Goal: Information Seeking & Learning: Learn about a topic

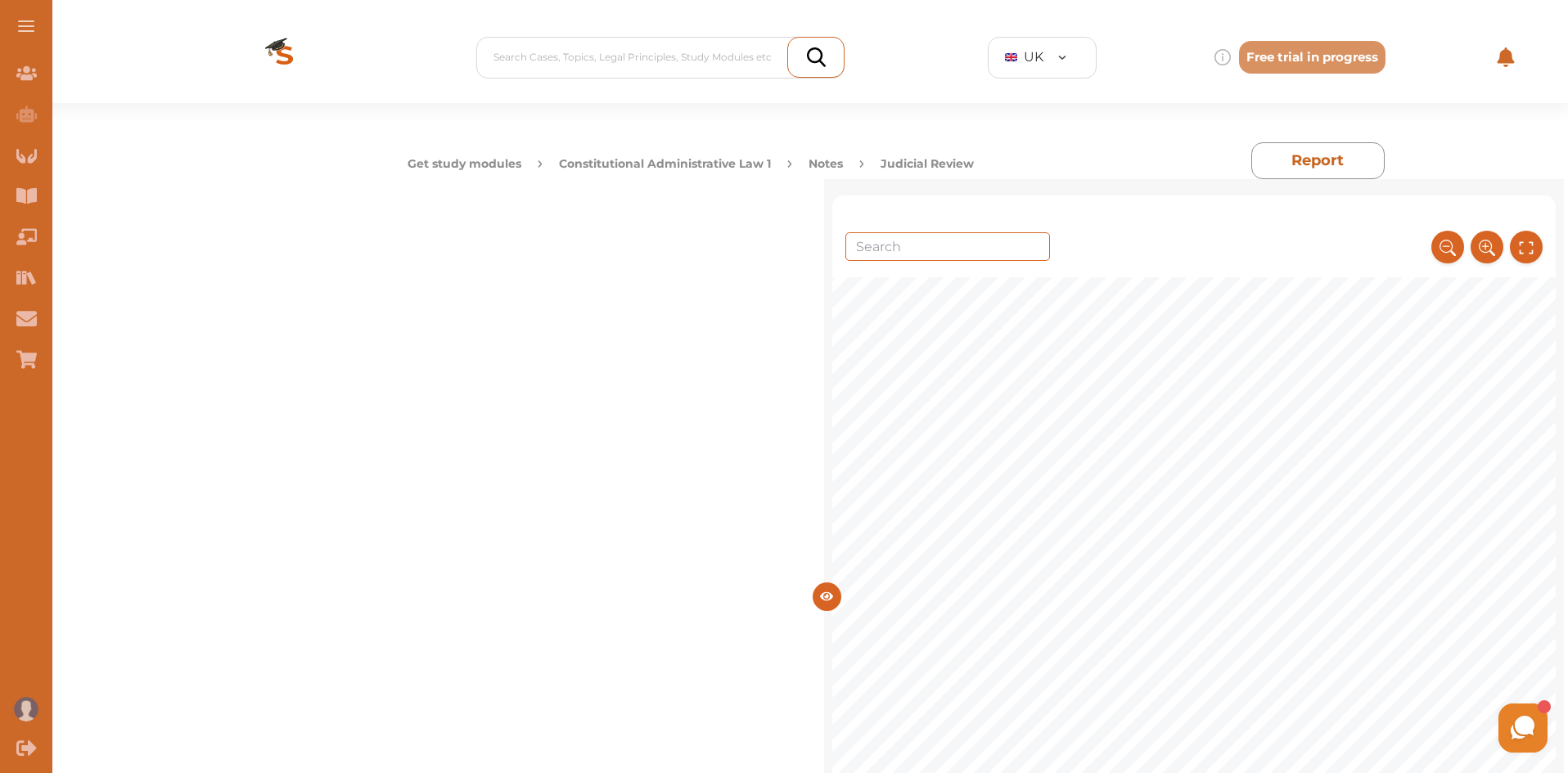
scroll to position [295, 0]
click at [688, 159] on button "Constitutional Administrative Law 1" at bounding box center [664, 164] width 212 height 18
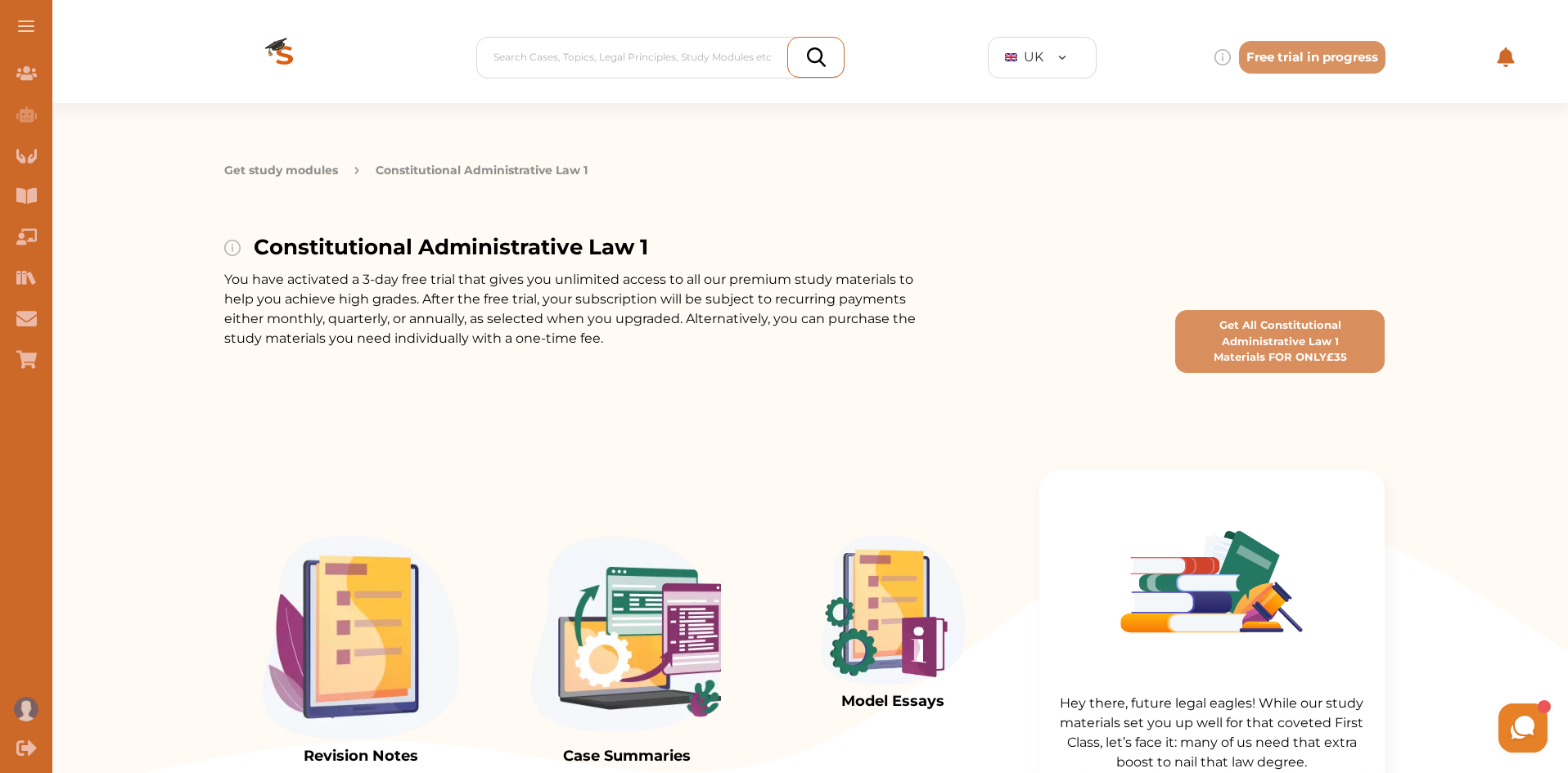
drag, startPoint x: 1570, startPoint y: 270, endPoint x: 351, endPoint y: 651, distance: 1277.2
click at [351, 651] on img at bounding box center [361, 638] width 196 height 204
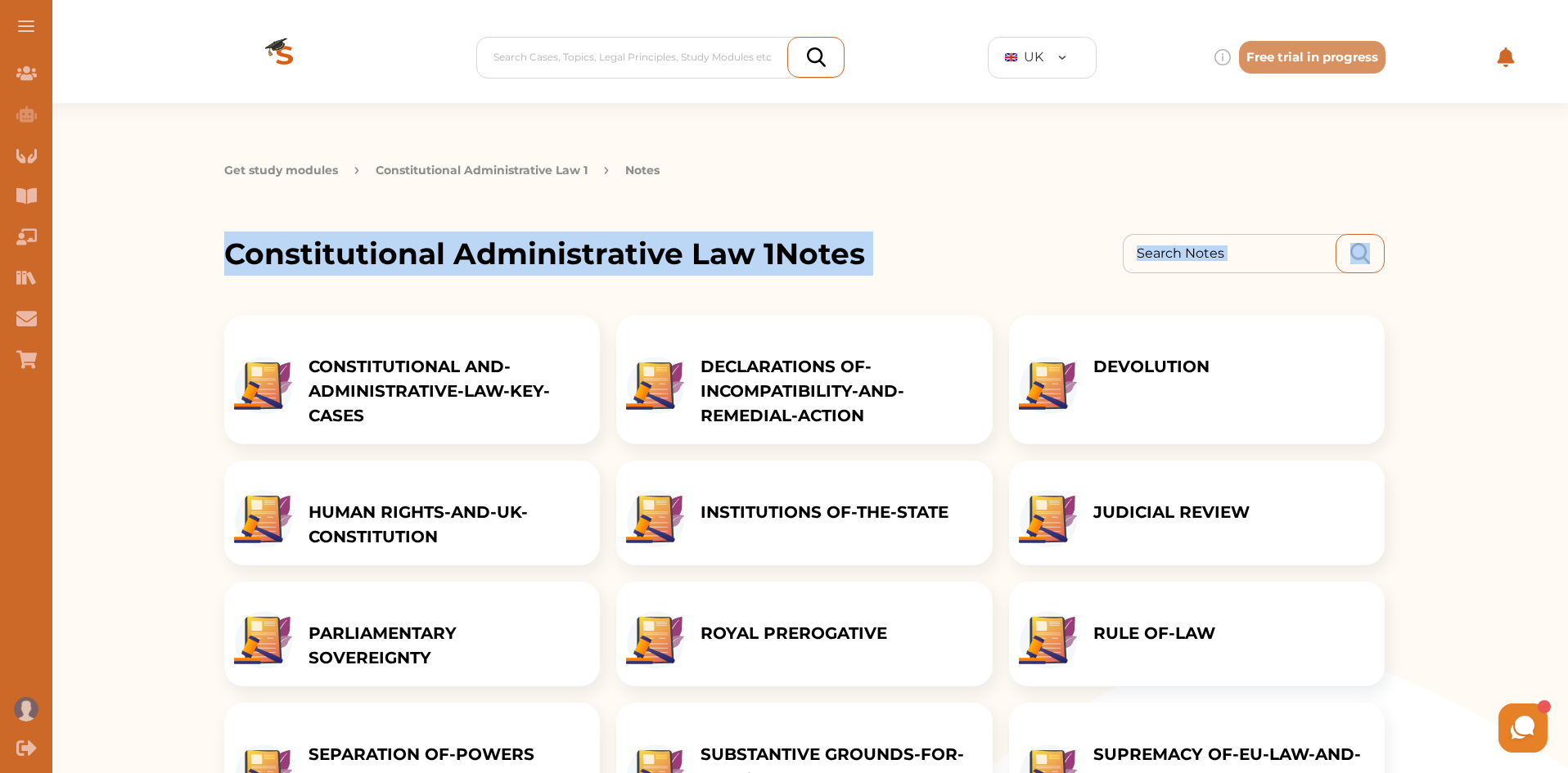
drag, startPoint x: 1567, startPoint y: 175, endPoint x: 1570, endPoint y: 263, distance: 88.1
click at [1500, 213] on div "Get study modules Constitutional Administrative Law 1 Notes Constitutional Admi…" at bounding box center [805, 510] width 1527 height 814
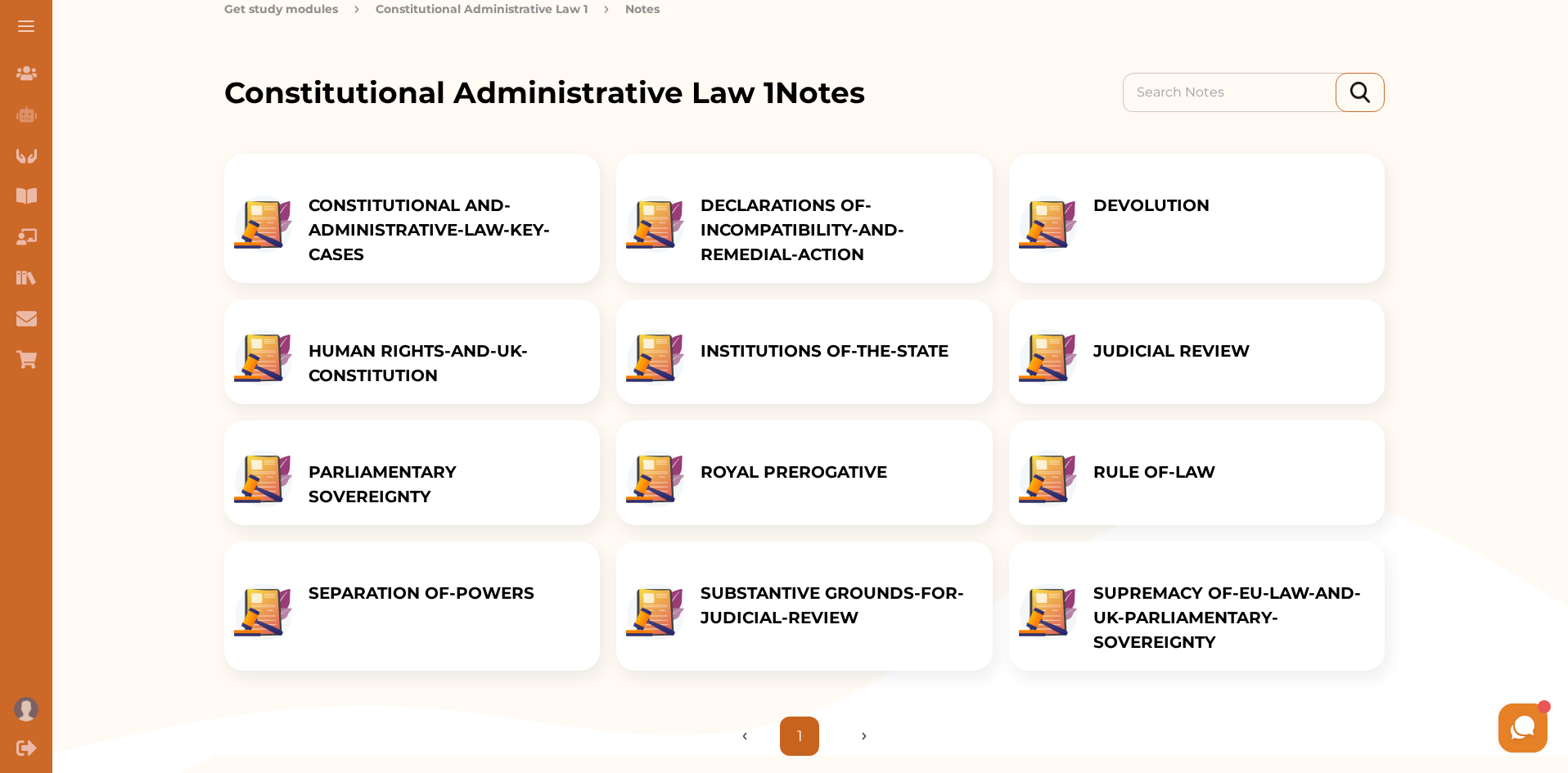
scroll to position [197, 0]
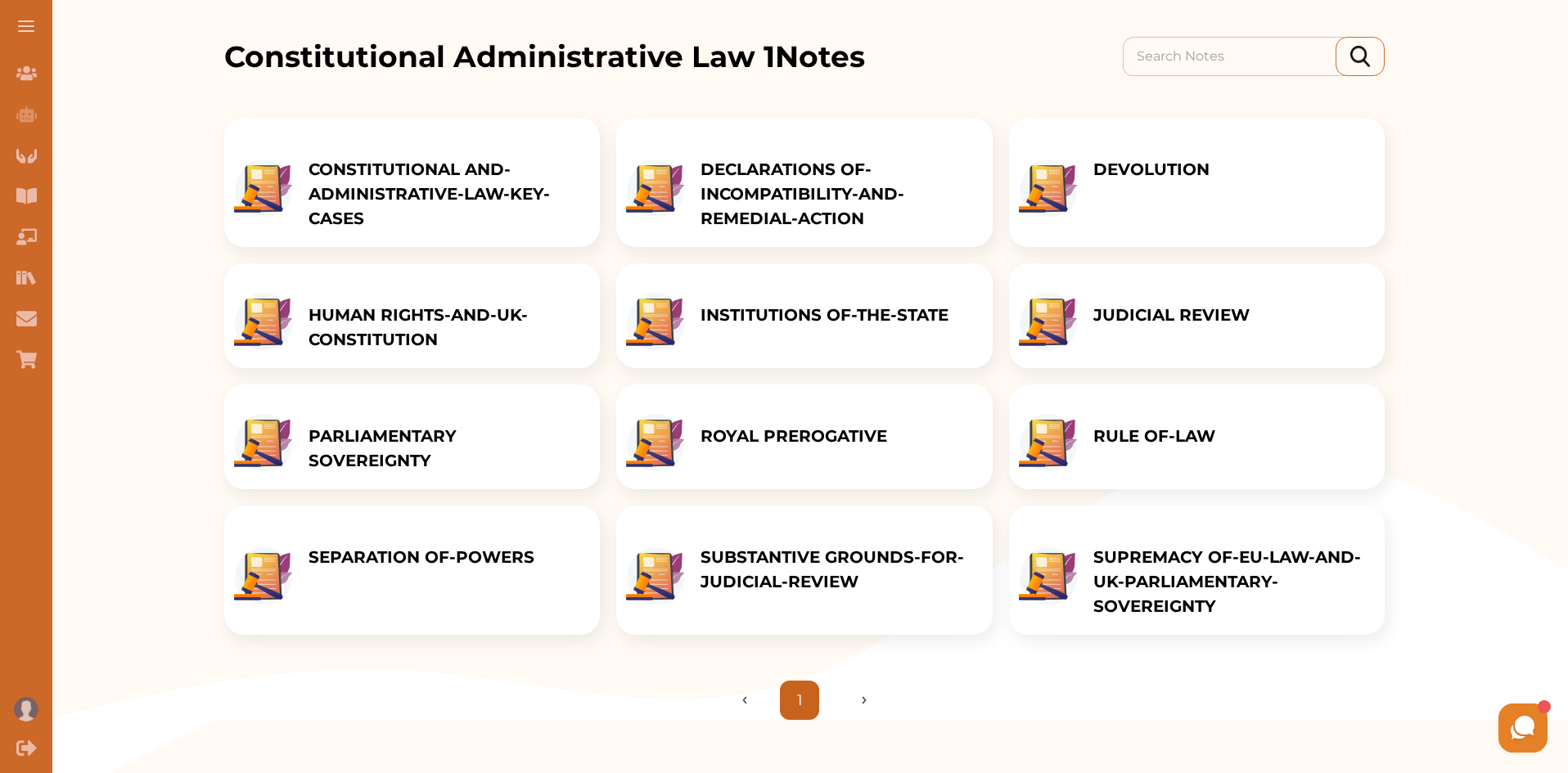
click at [419, 570] on p "SEPARATION OF-POWERS" at bounding box center [421, 558] width 226 height 25
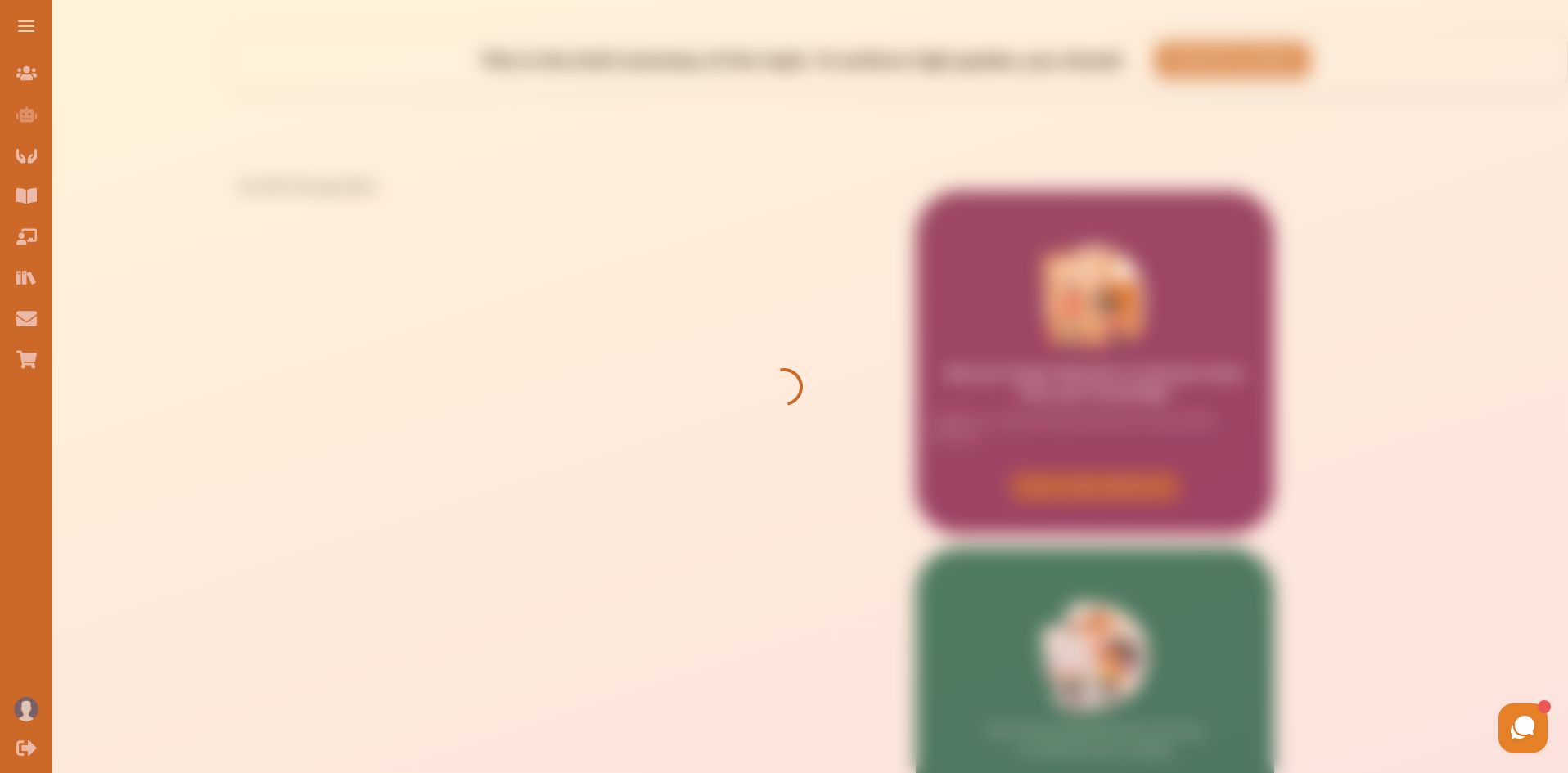
click at [1321, 285] on div at bounding box center [784, 386] width 1568 height 773
click at [1416, 158] on div at bounding box center [784, 386] width 1568 height 773
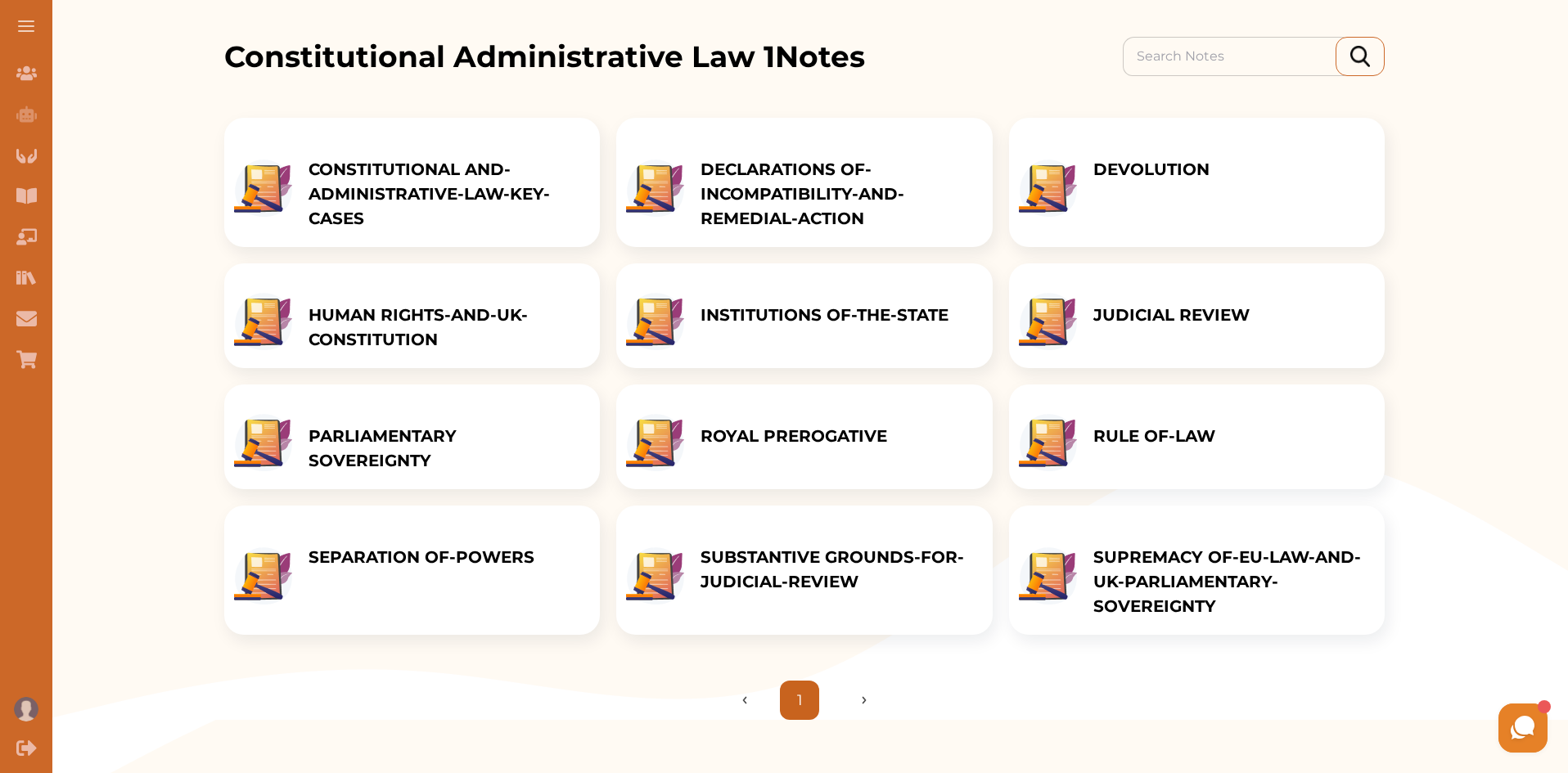
click at [459, 577] on div "SEPARATION OF-POWERS" at bounding box center [421, 570] width 259 height 129
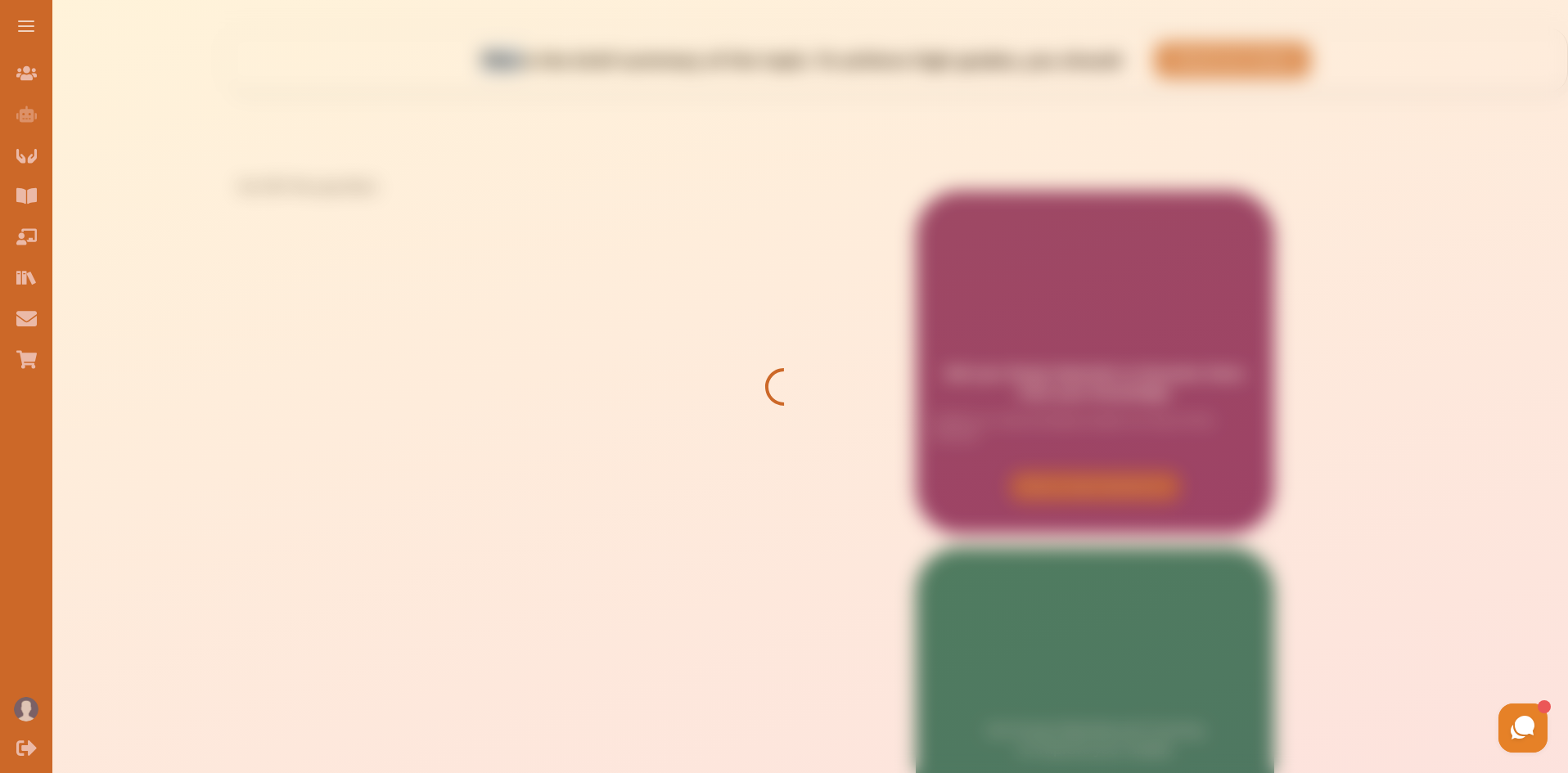
click at [459, 577] on div at bounding box center [784, 386] width 1568 height 773
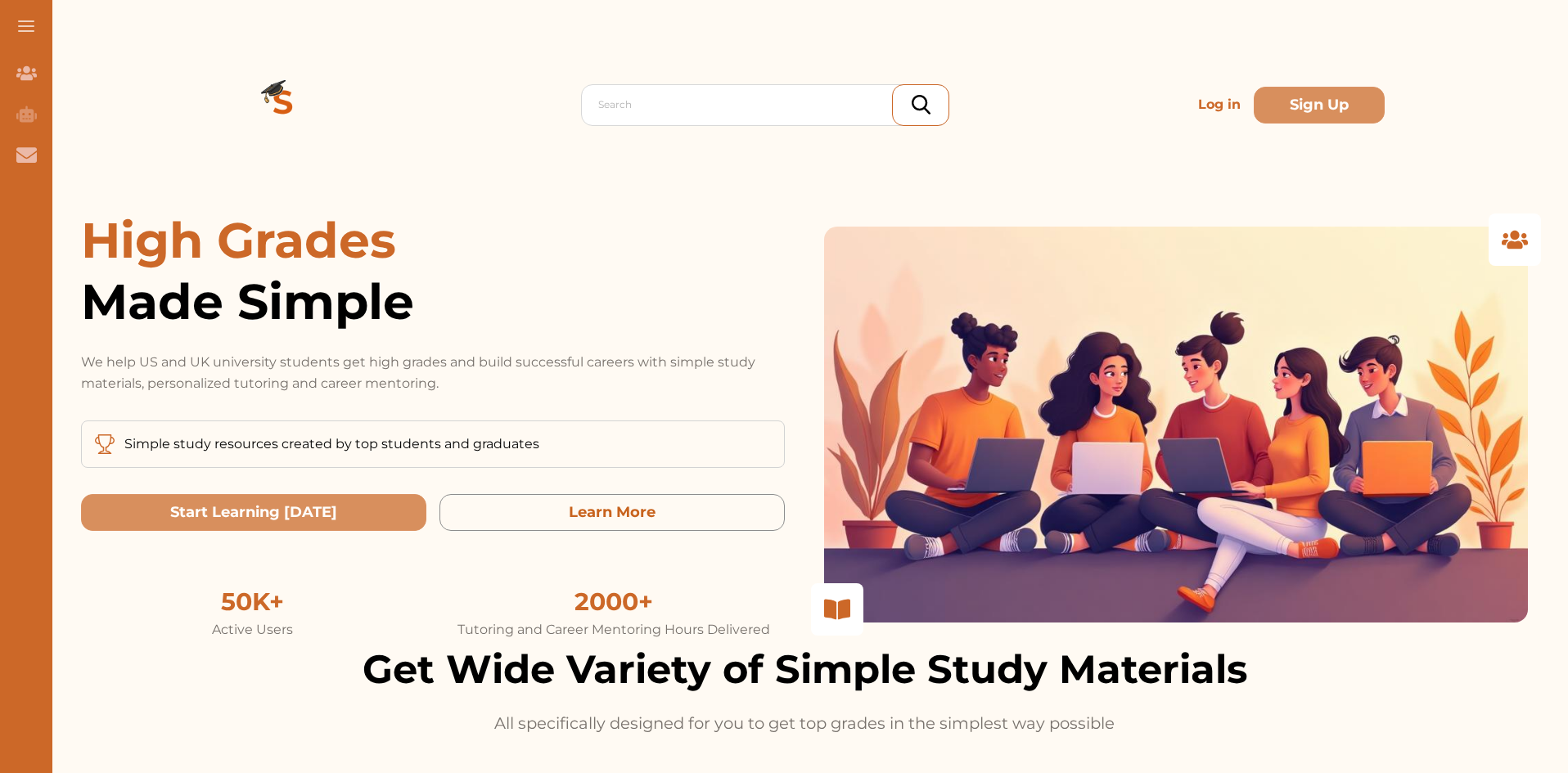
click at [1201, 100] on p "Log in" at bounding box center [1219, 104] width 55 height 33
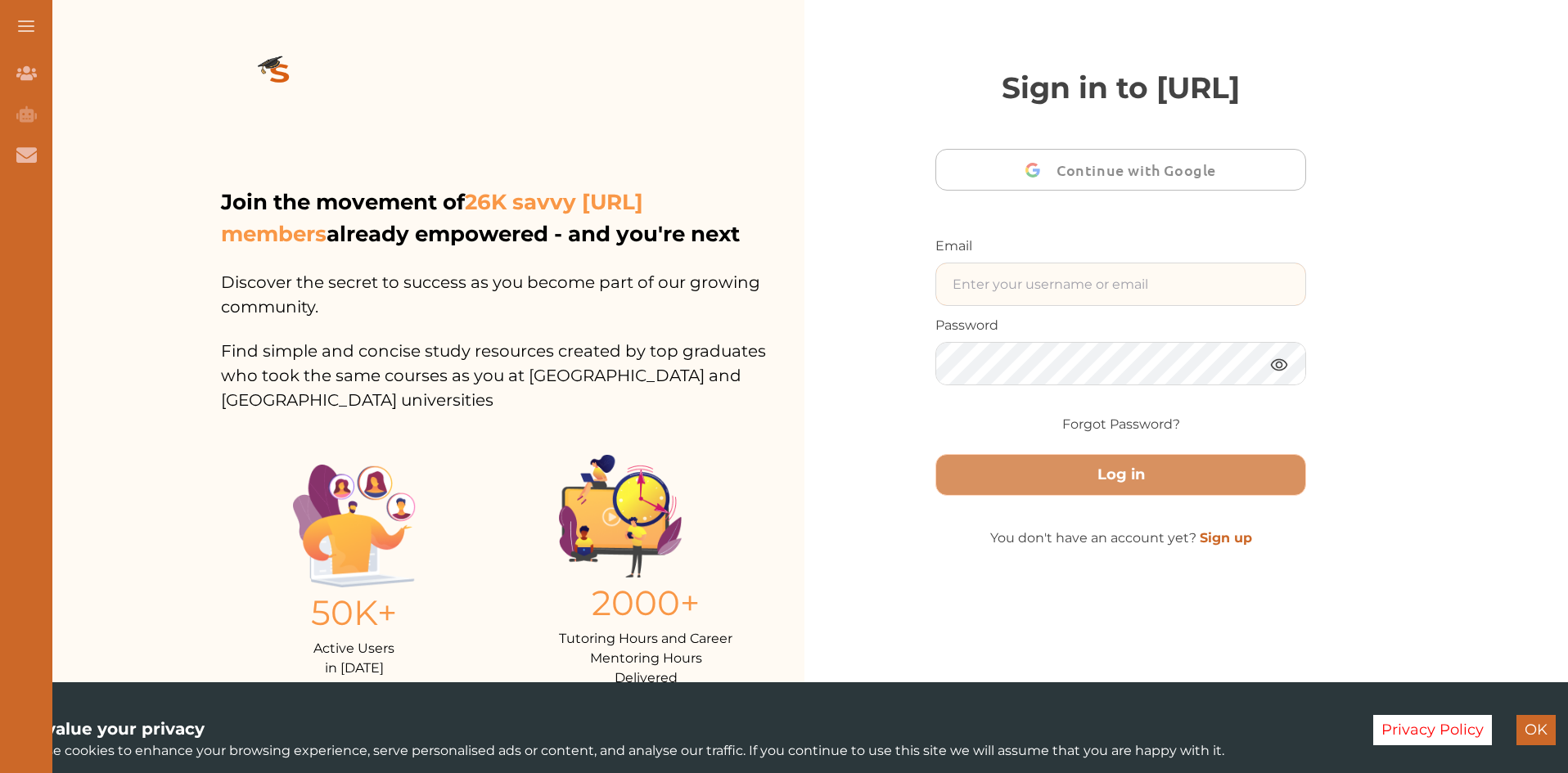
type input "[DOMAIN_NAME][EMAIL_ADDRESS][DOMAIN_NAME]"
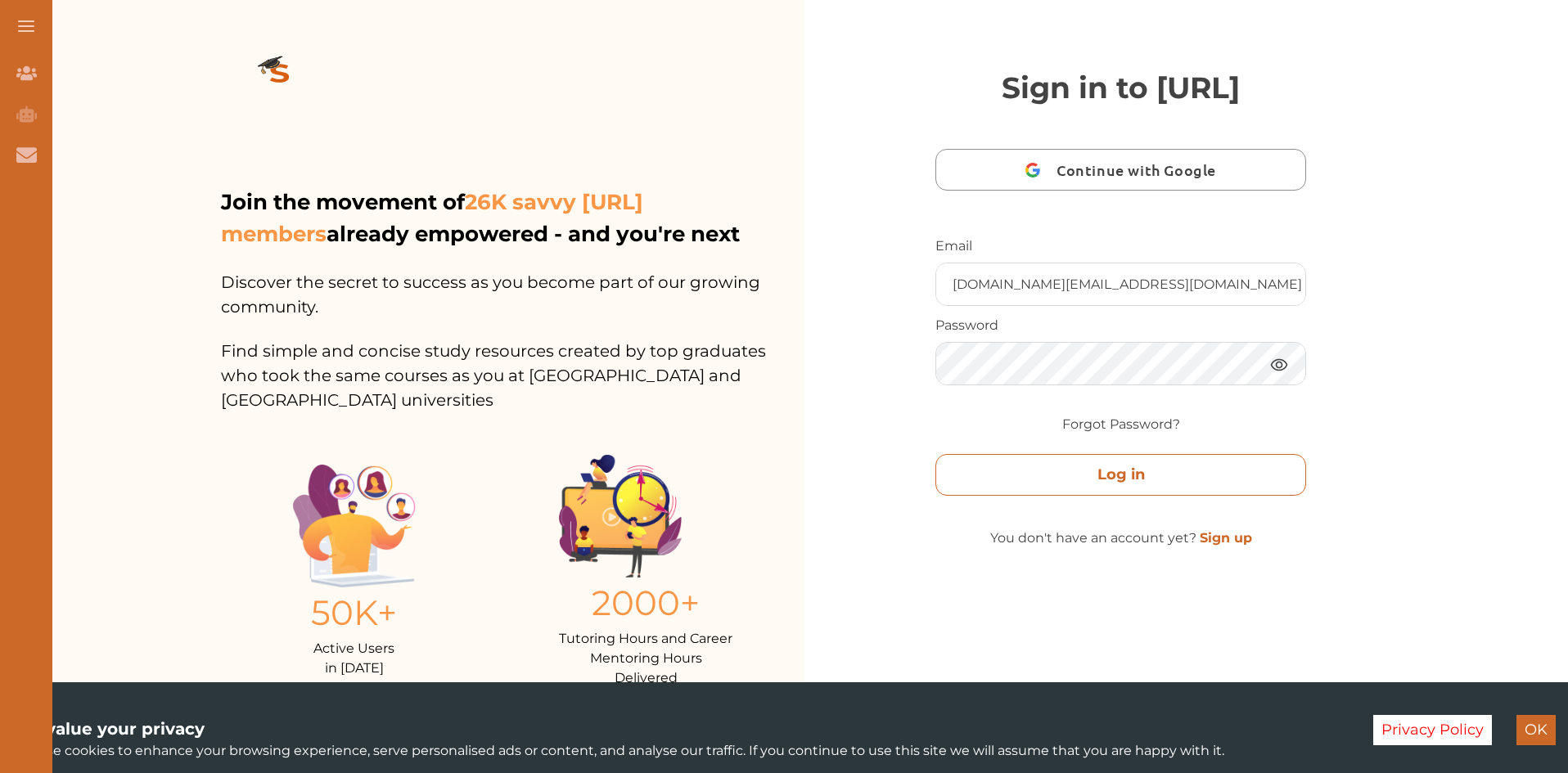
click at [1134, 496] on button "Log in" at bounding box center [1119, 474] width 370 height 41
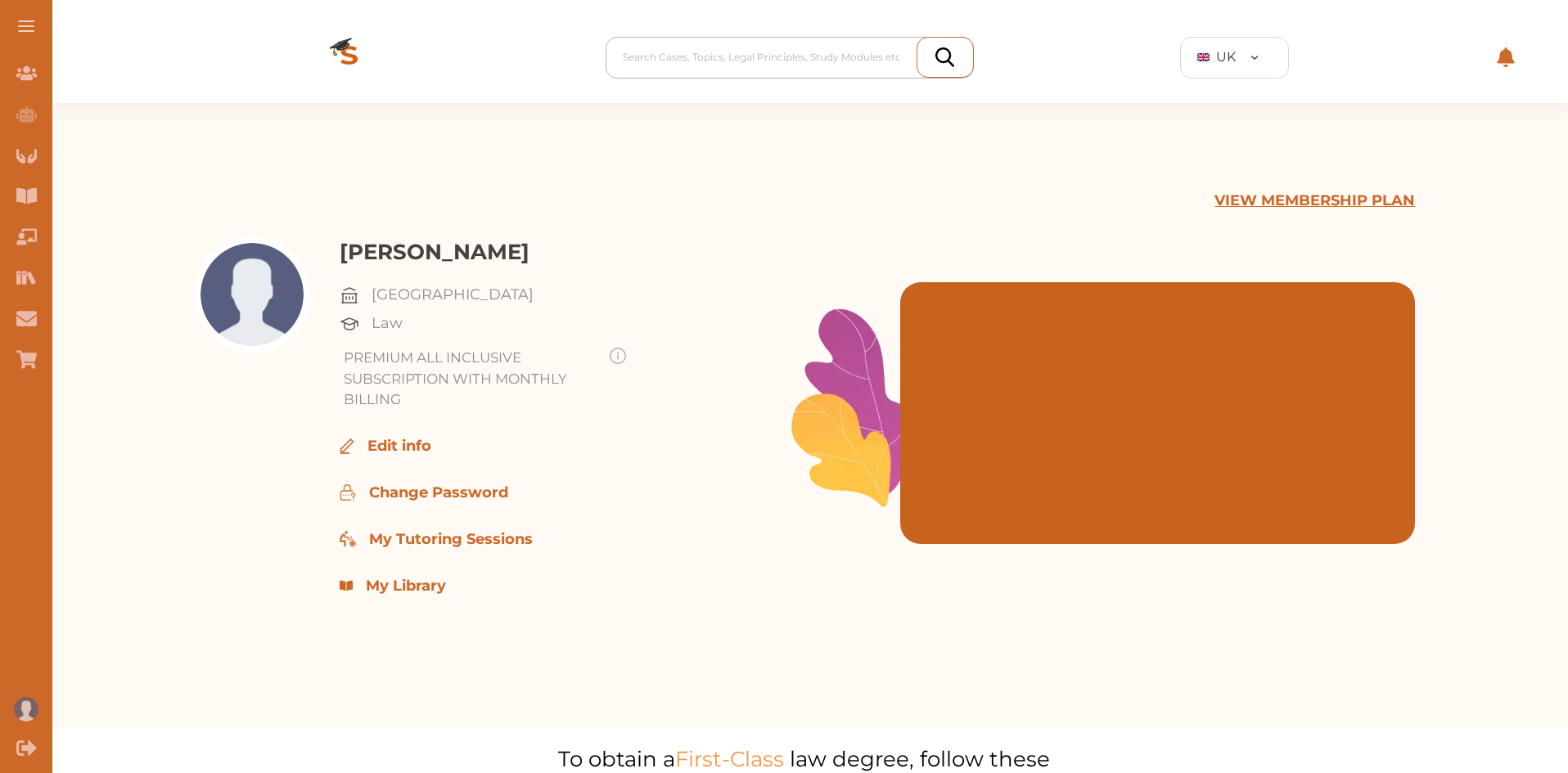
click at [704, 60] on div at bounding box center [793, 57] width 342 height 23
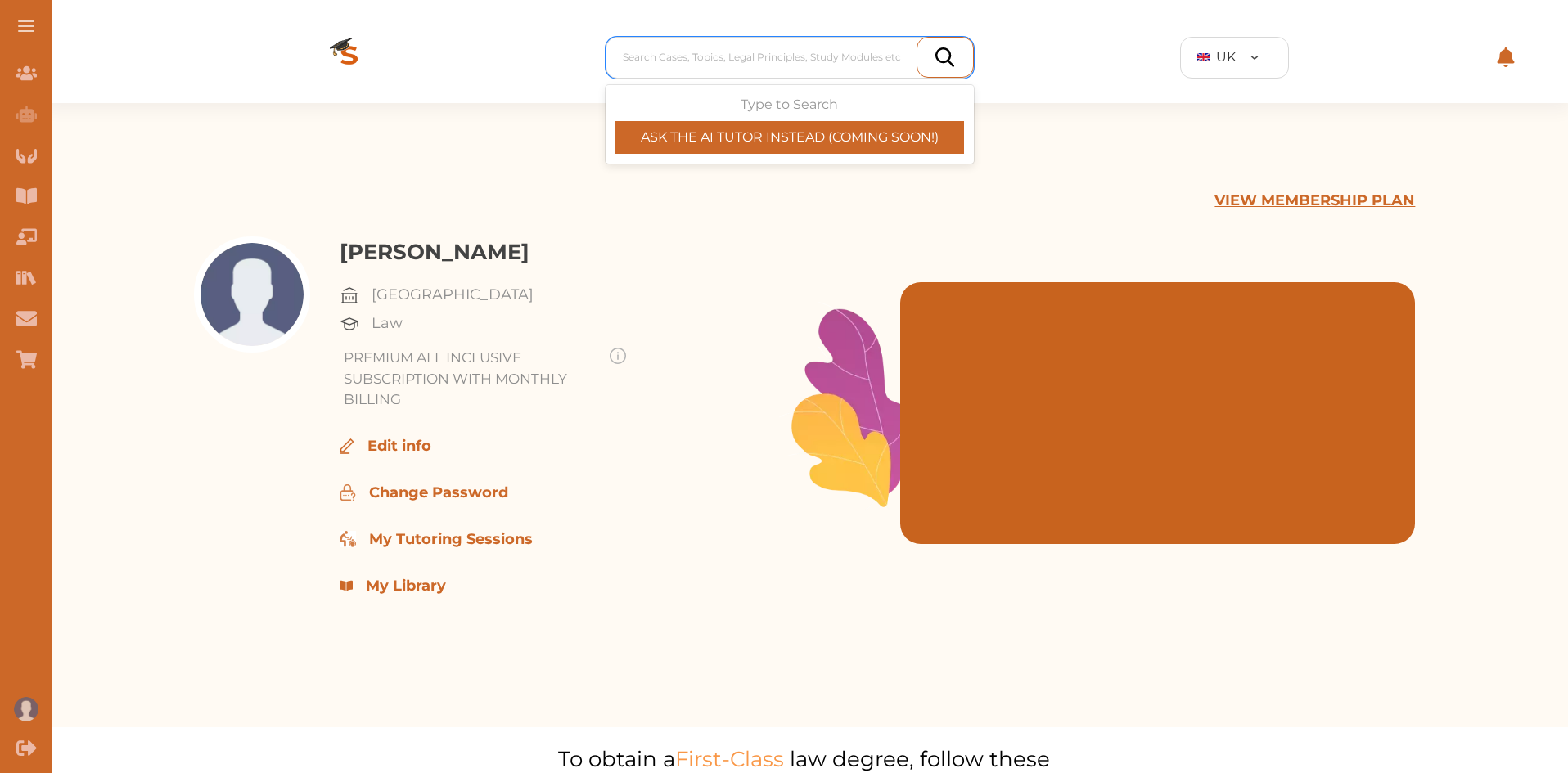
click at [747, 487] on div "Change Password" at bounding box center [565, 492] width 450 height 22
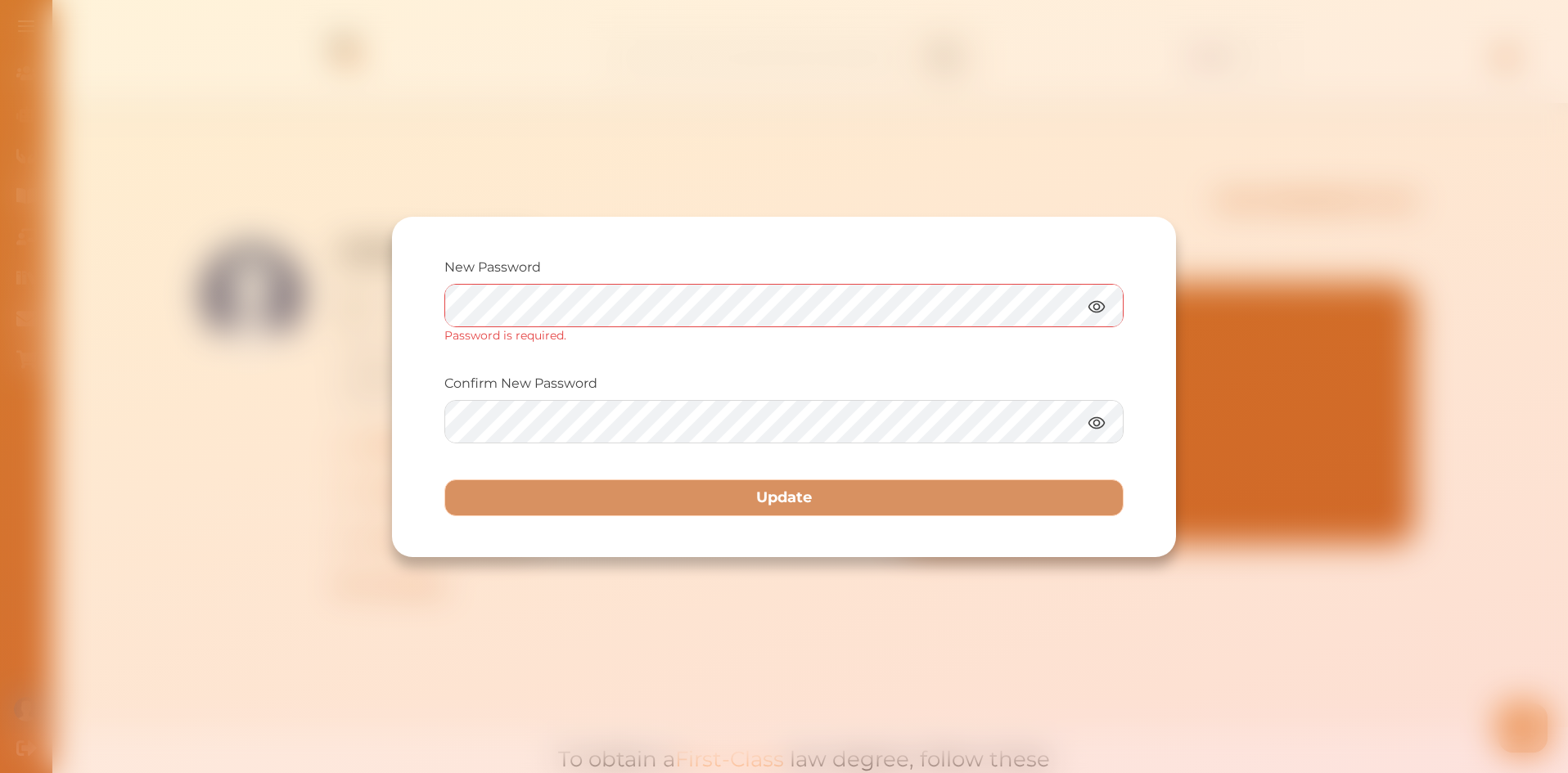
click at [1423, 171] on div "New Password Password is required. Confirm New Password Update" at bounding box center [784, 386] width 1568 height 773
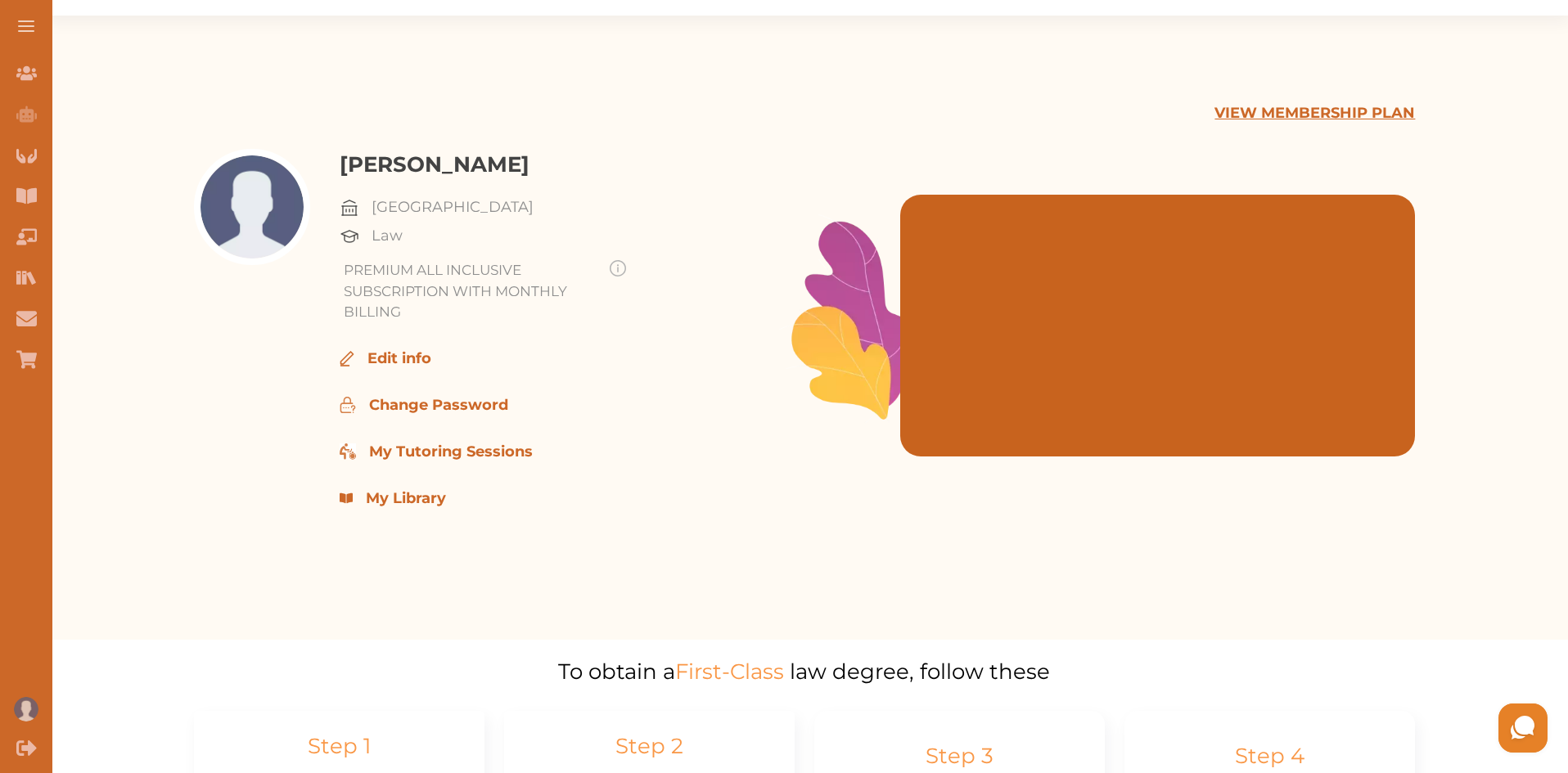
scroll to position [90, 0]
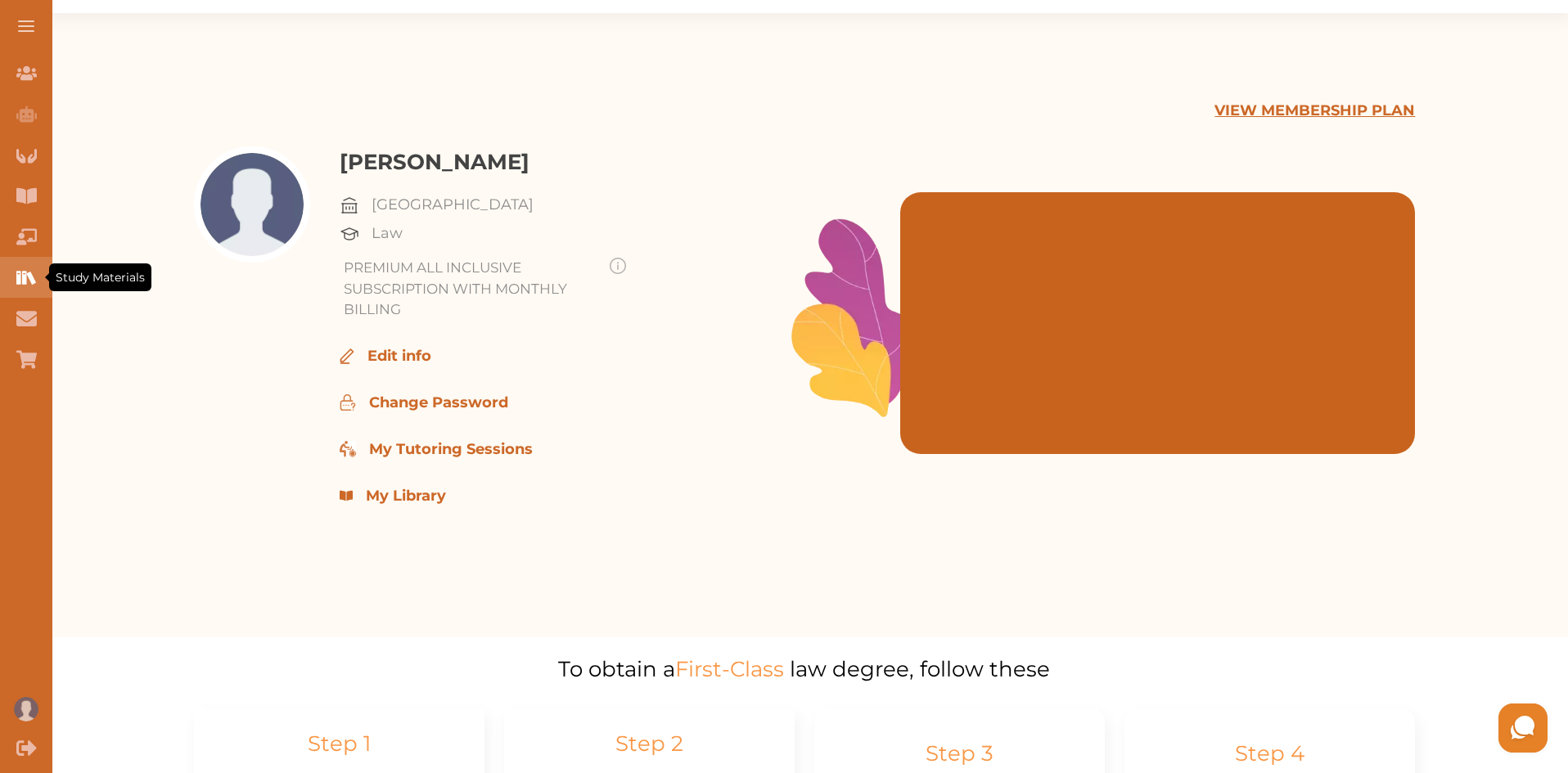
click at [26, 272] on icon "Study Materials" at bounding box center [24, 277] width 4 height 13
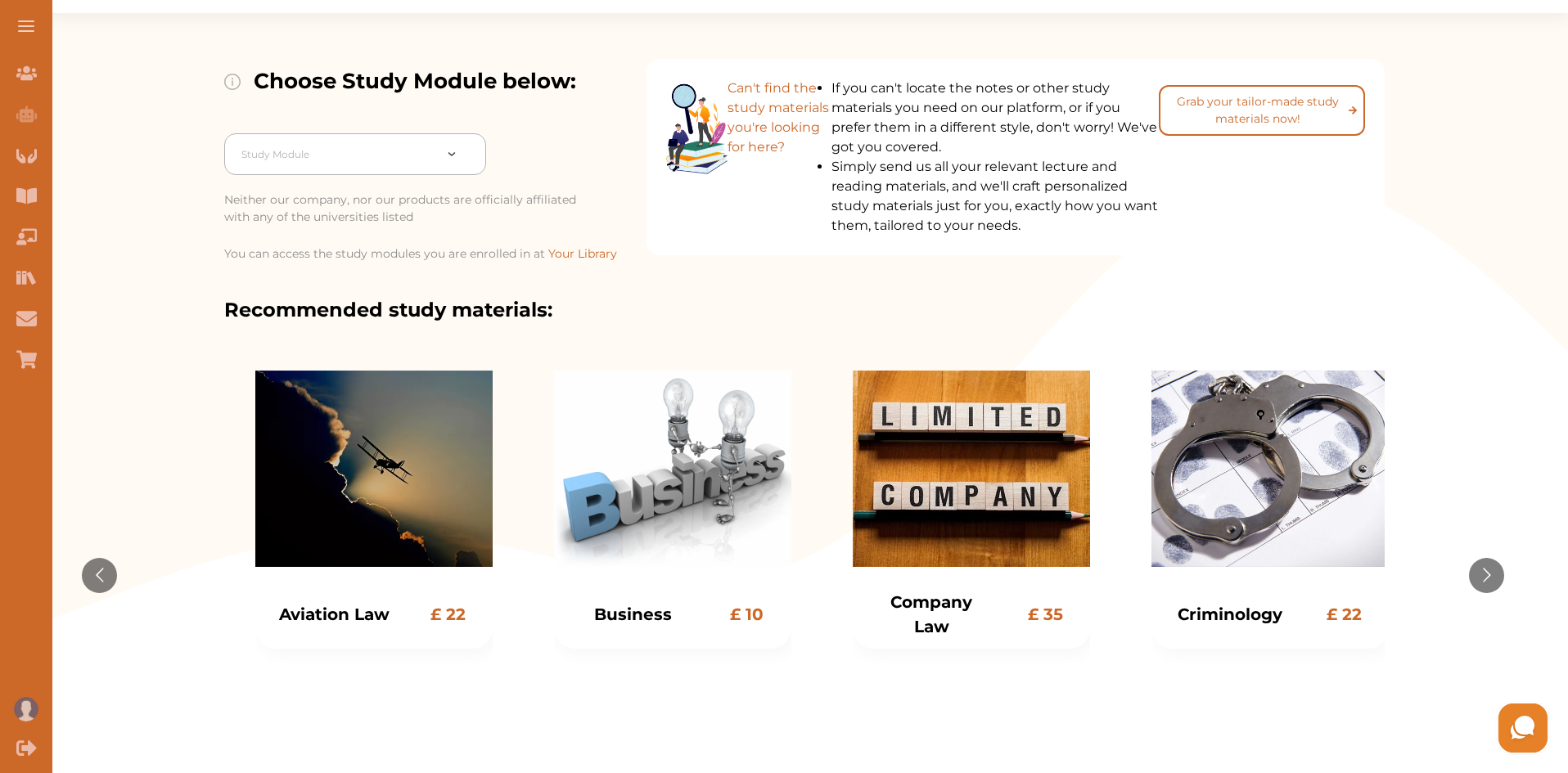
click at [395, 158] on div at bounding box center [337, 155] width 192 height 23
drag, startPoint x: 486, startPoint y: 217, endPoint x: 486, endPoint y: 237, distance: 20.0
click at [486, 237] on div "Neither our company, nor our products are officially affiliated with any of the…" at bounding box center [435, 227] width 422 height 104
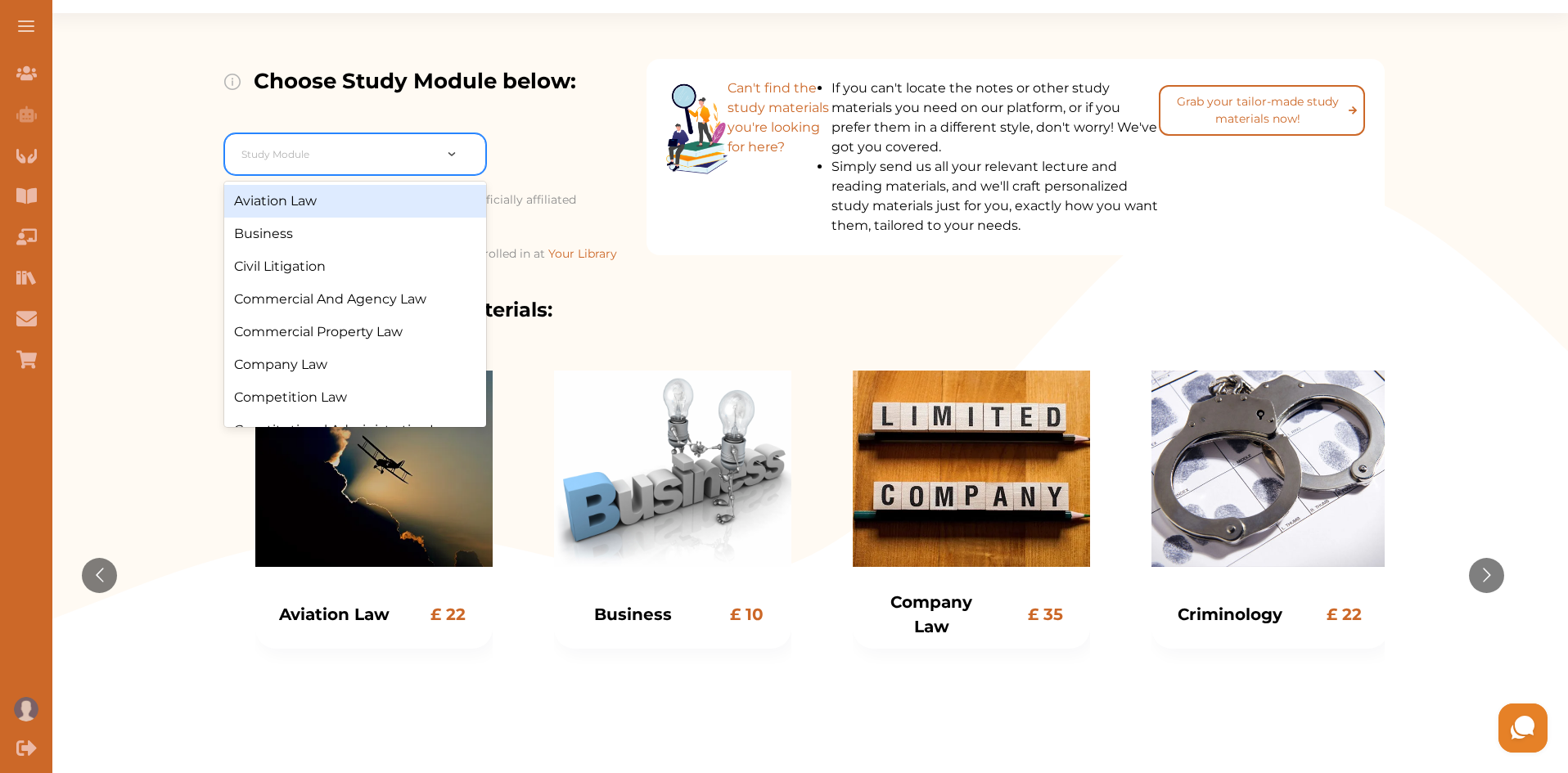
click at [443, 153] on div at bounding box center [463, 155] width 44 height 18
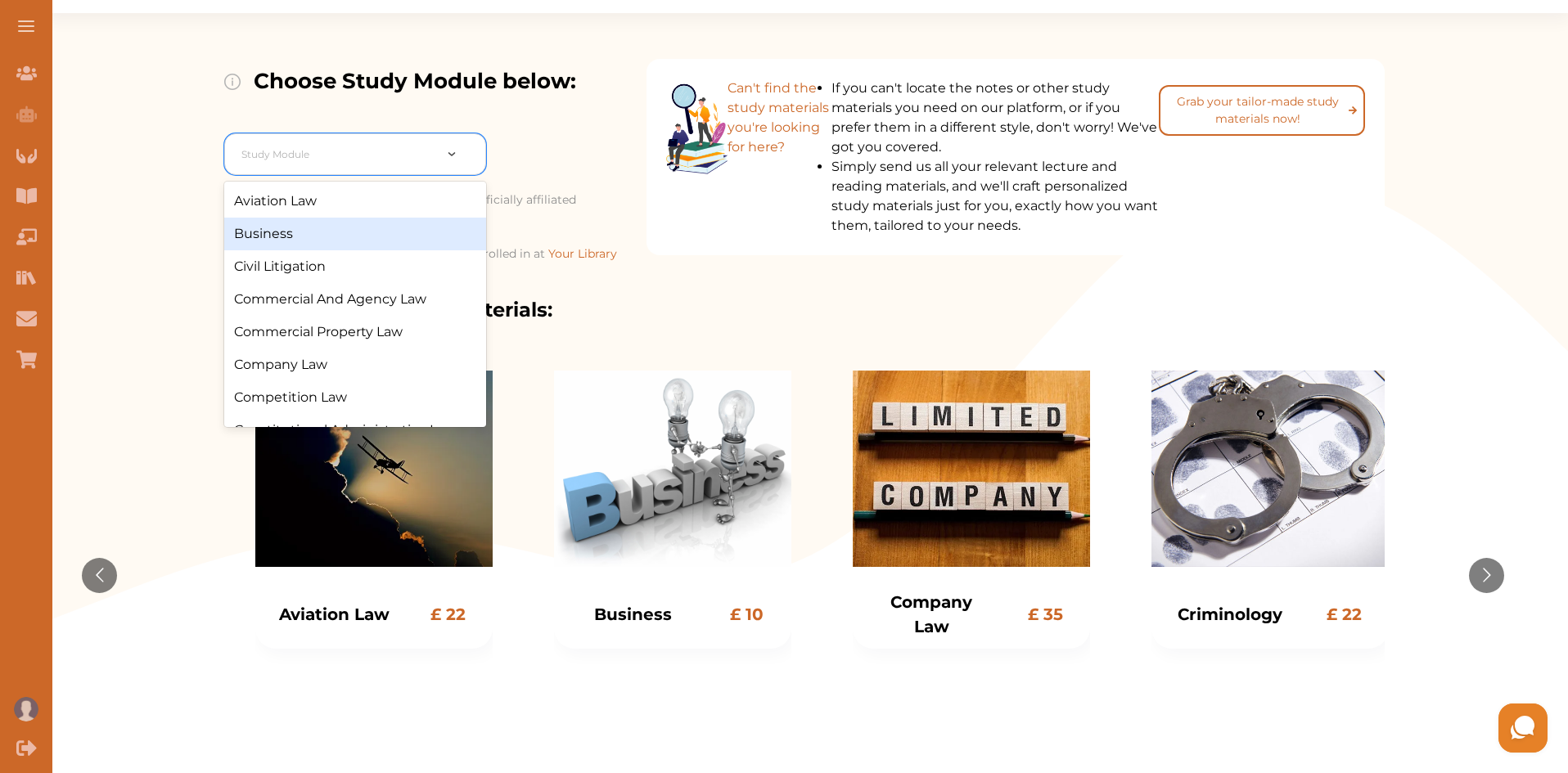
drag, startPoint x: 482, startPoint y: 205, endPoint x: 479, endPoint y: 220, distance: 15.3
click at [479, 220] on div "Aviation Law Business Civil Litigation Commercial And Agency Law Commercial Pro…" at bounding box center [355, 304] width 262 height 245
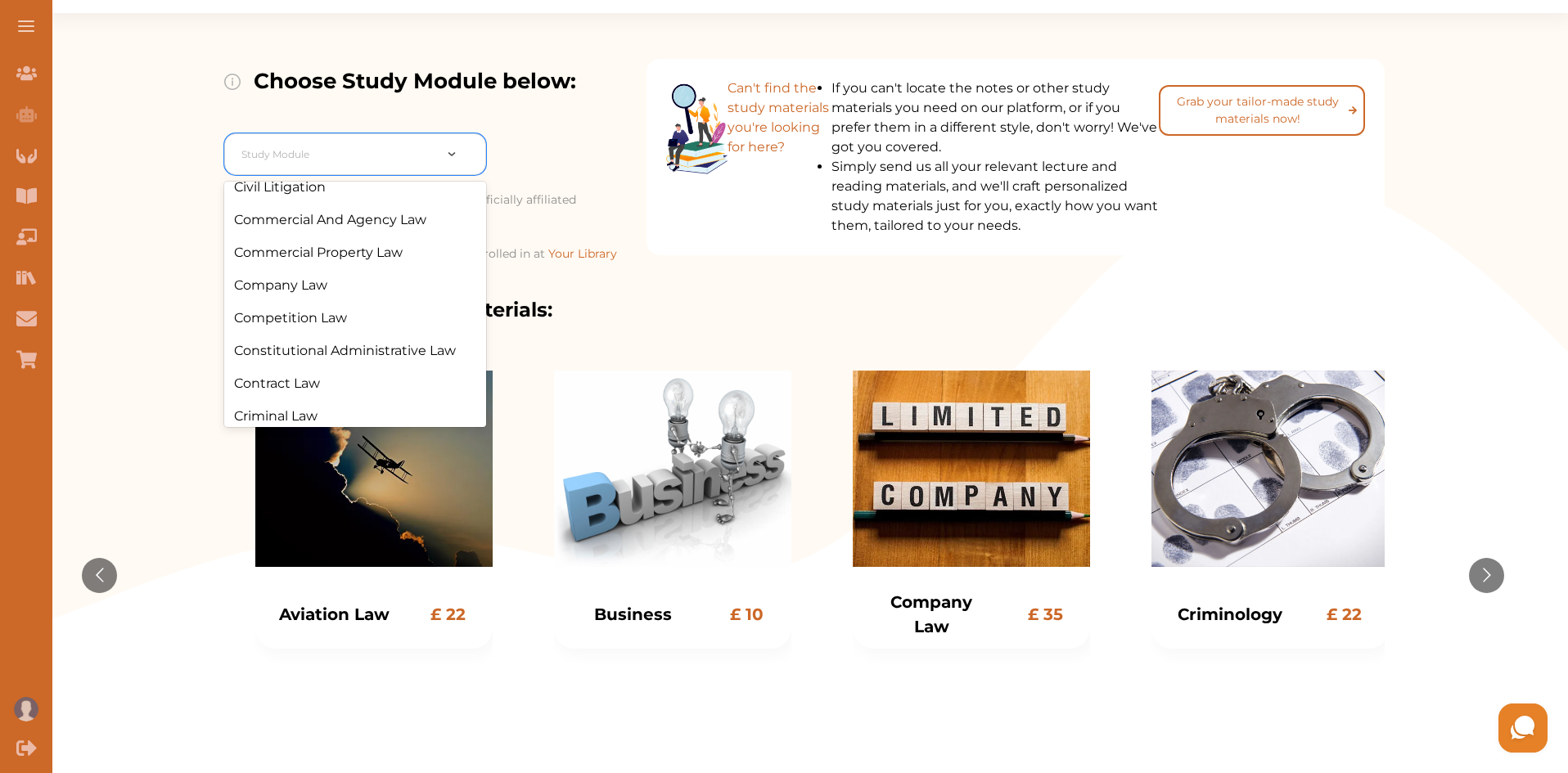
scroll to position [84, 0]
click at [426, 341] on div "Constitutional Administrative Law" at bounding box center [355, 346] width 262 height 33
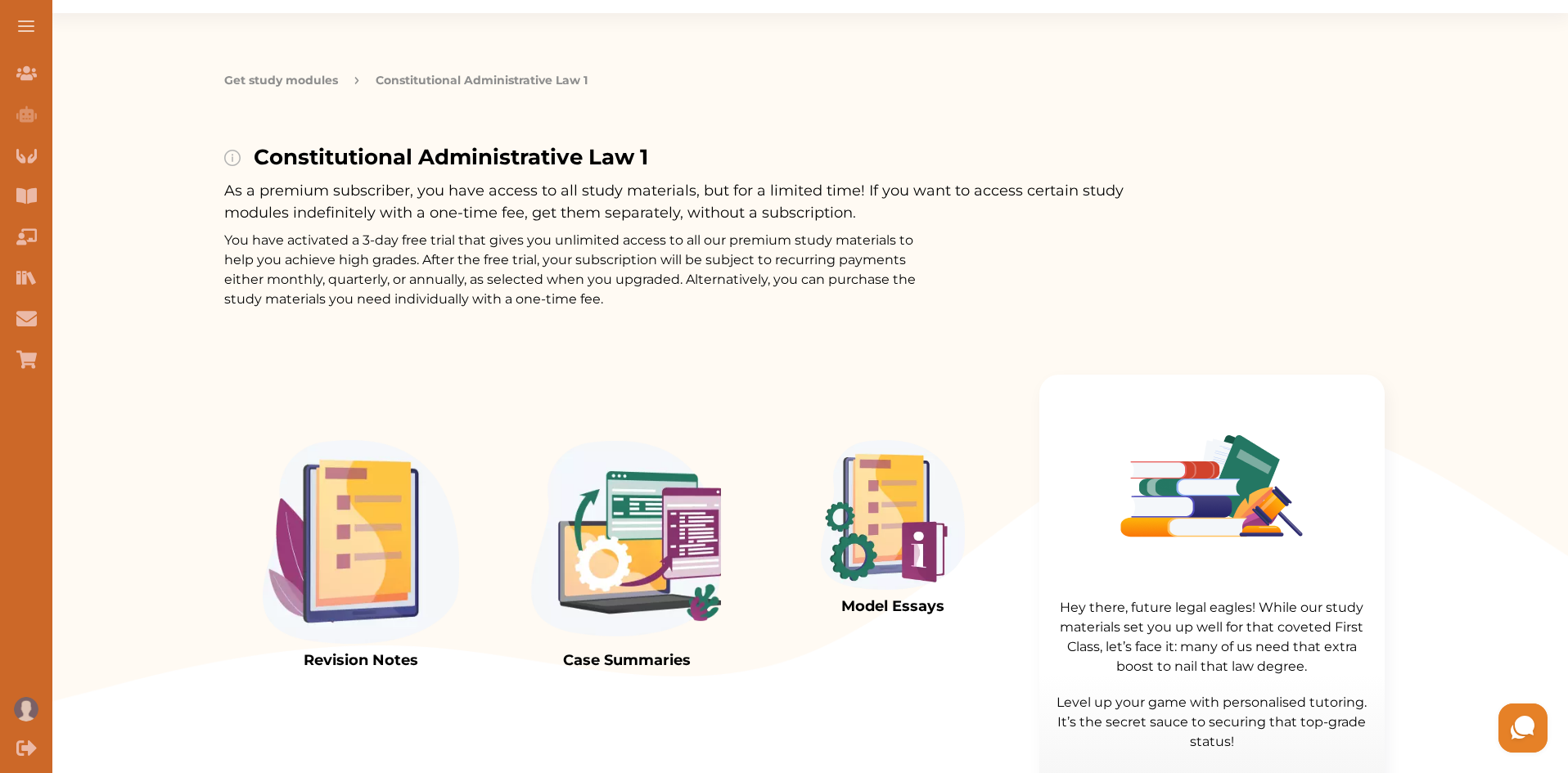
click at [399, 558] on img at bounding box center [361, 543] width 196 height 204
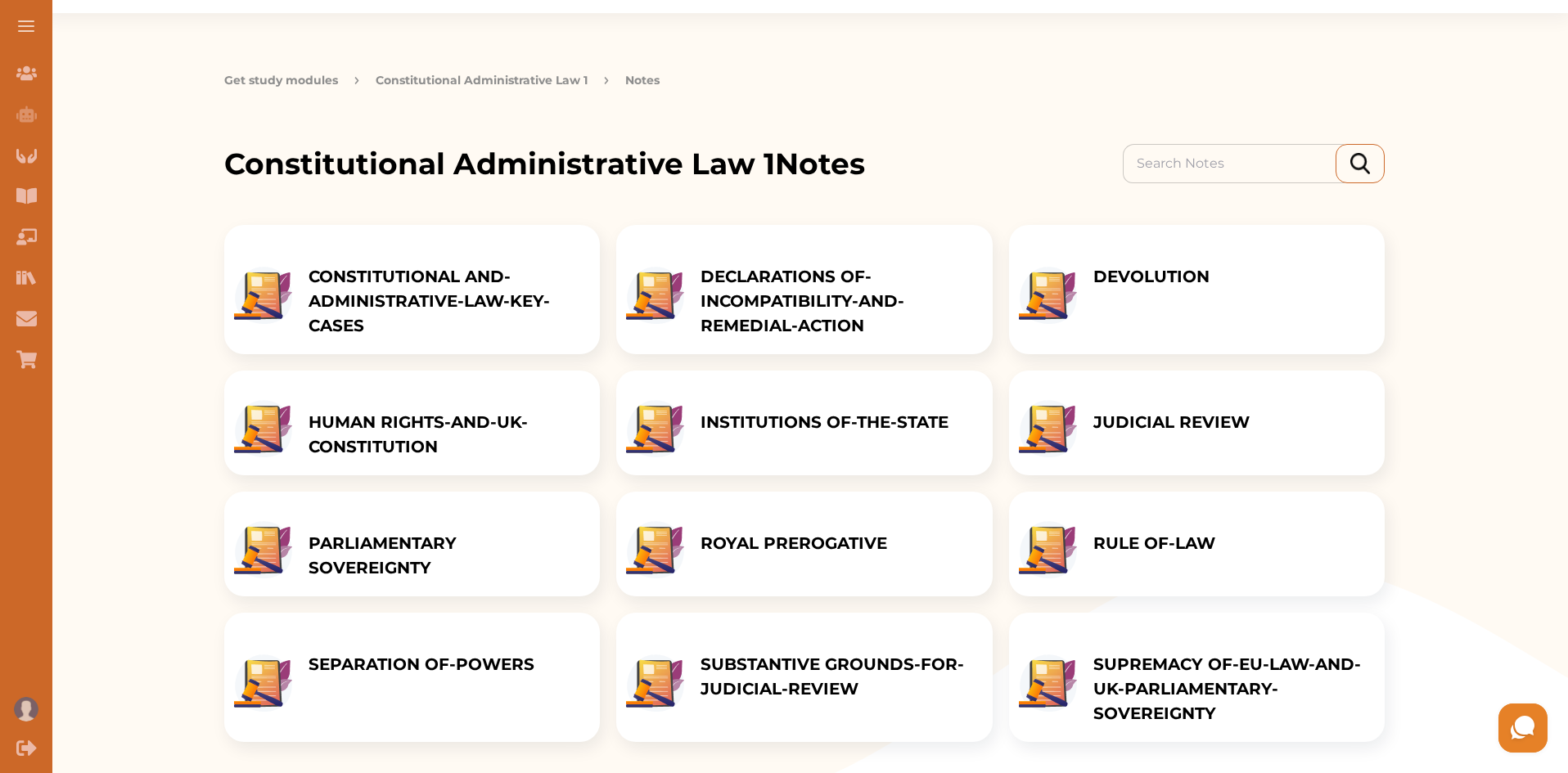
click at [452, 676] on p "SEPARATION OF-POWERS" at bounding box center [421, 664] width 226 height 25
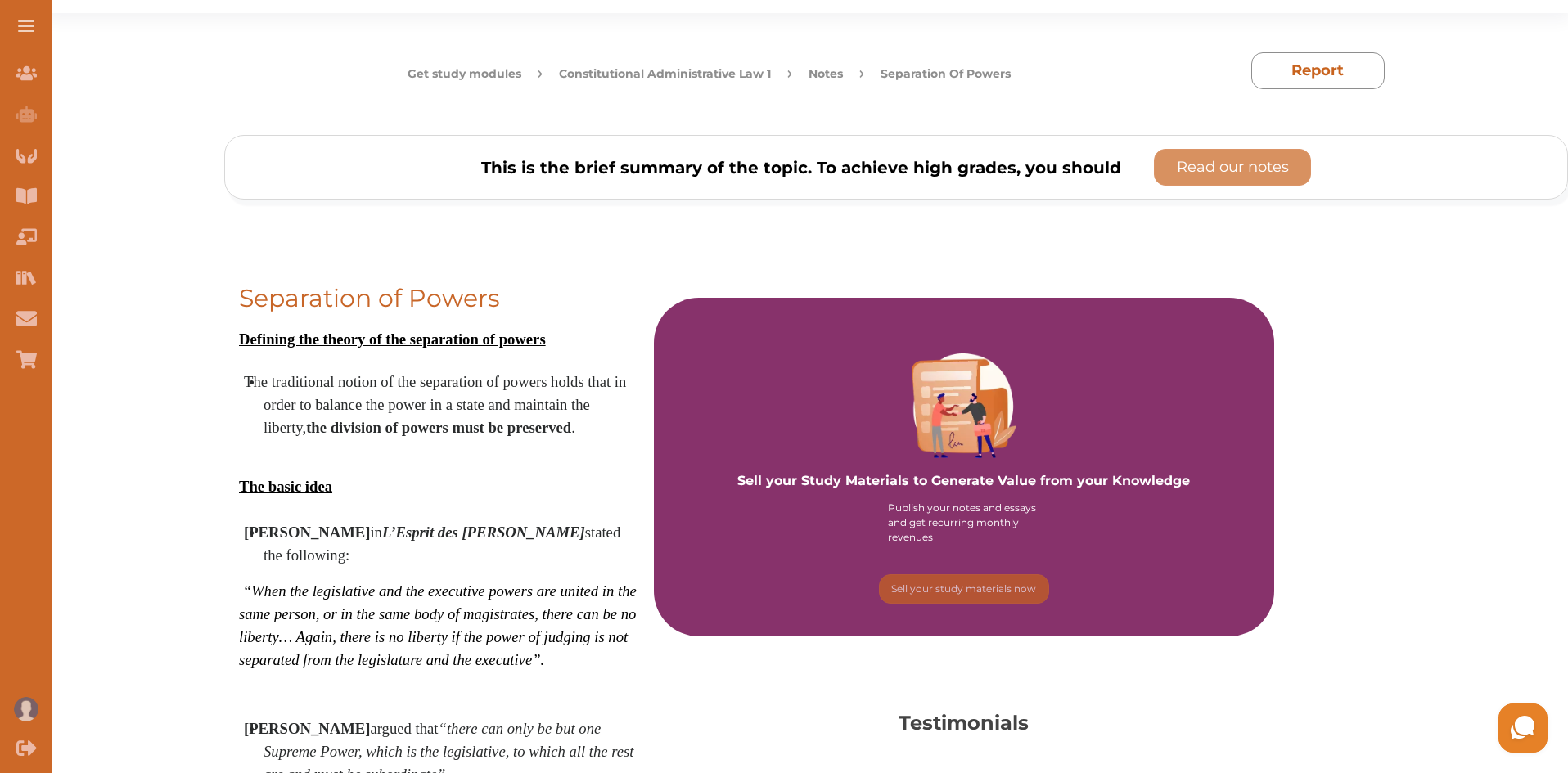
click at [401, 542] on li "Baron de Montesquieu in L’Esprit des Lois stated the following:" at bounding box center [453, 544] width 379 height 46
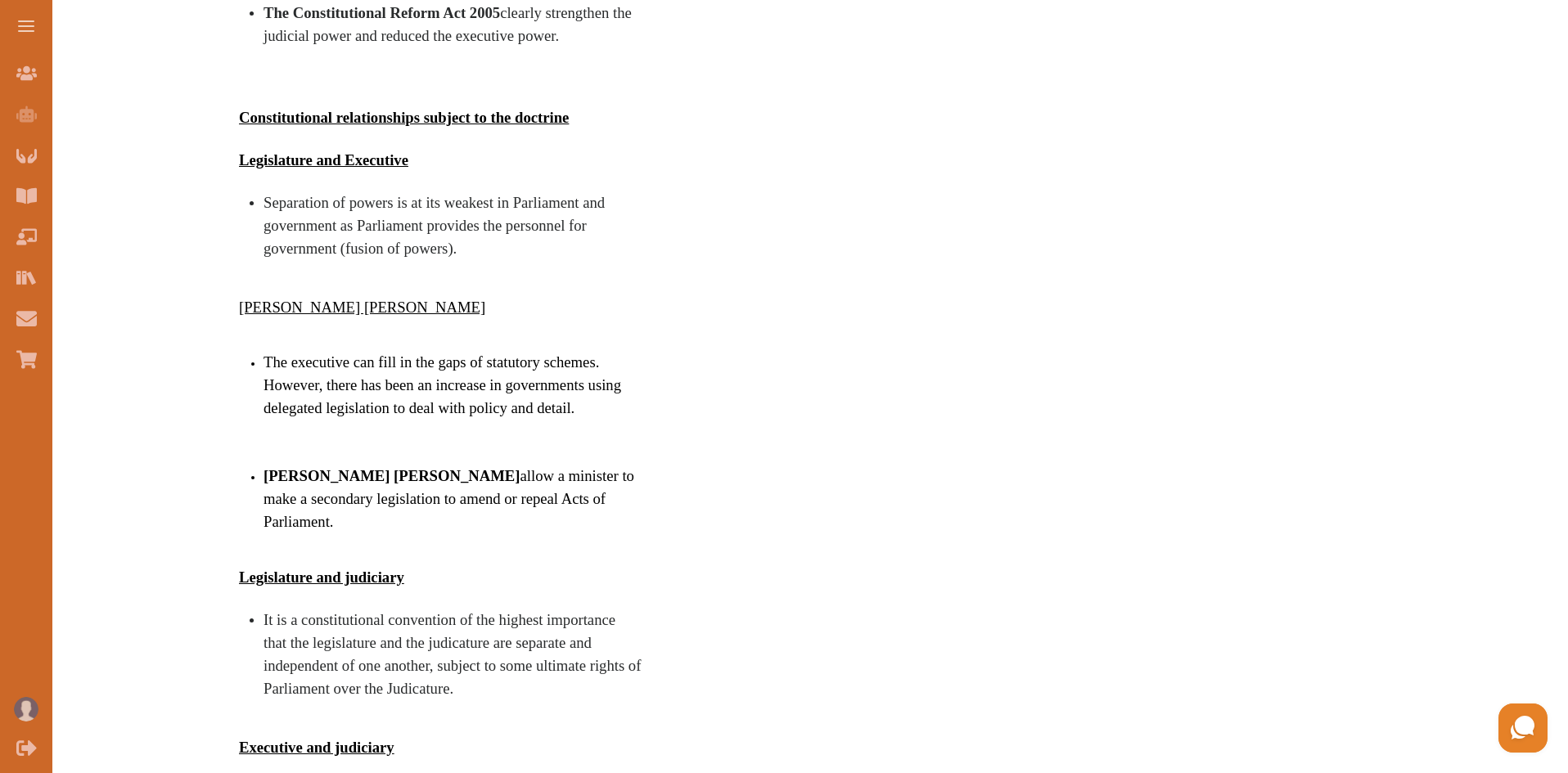
scroll to position [1083, 0]
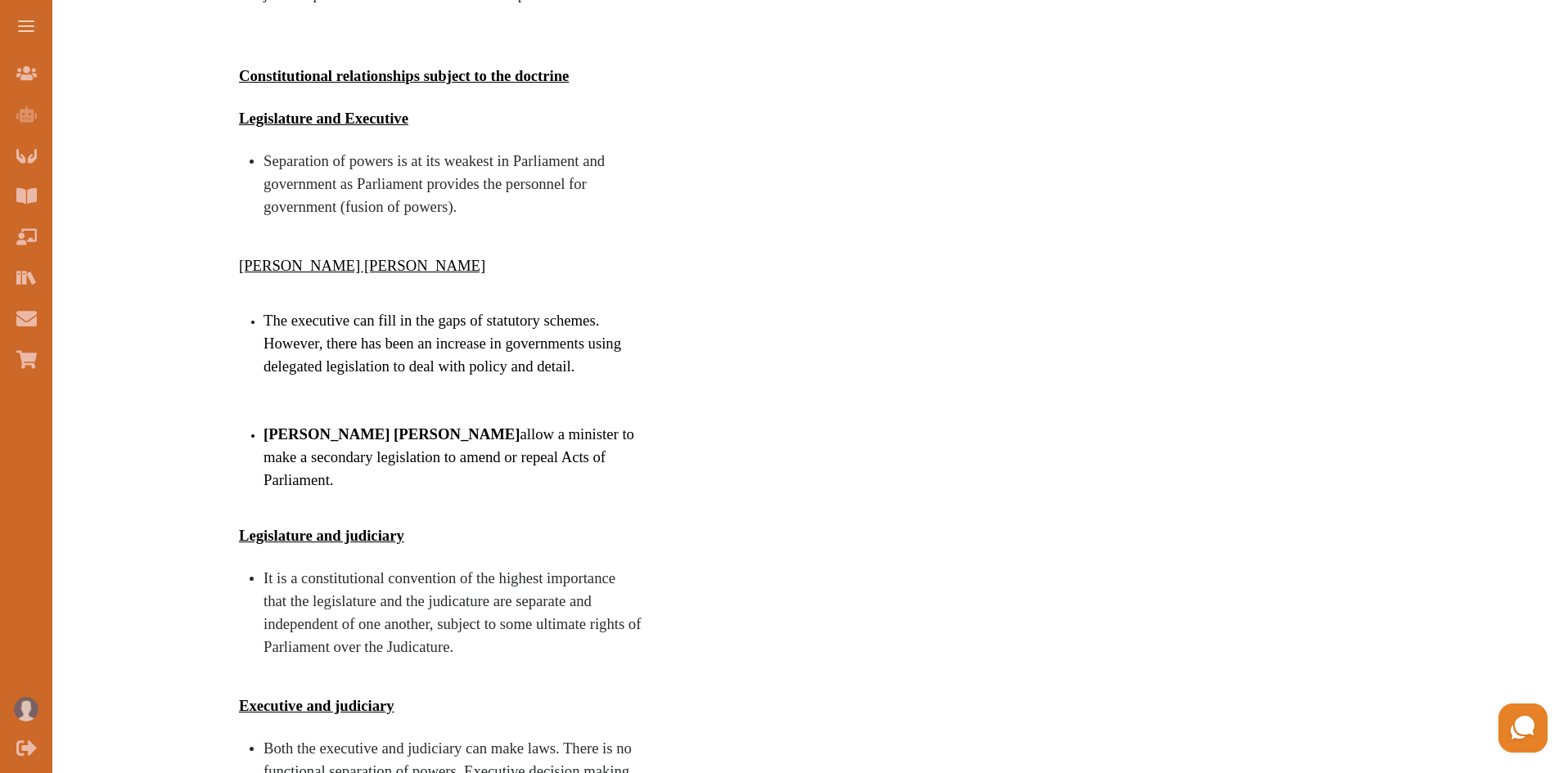
click at [935, 223] on div "Sell your Study Materials to Generate Value from your Knowledge Publish your no…" at bounding box center [963, 417] width 620 height 2224
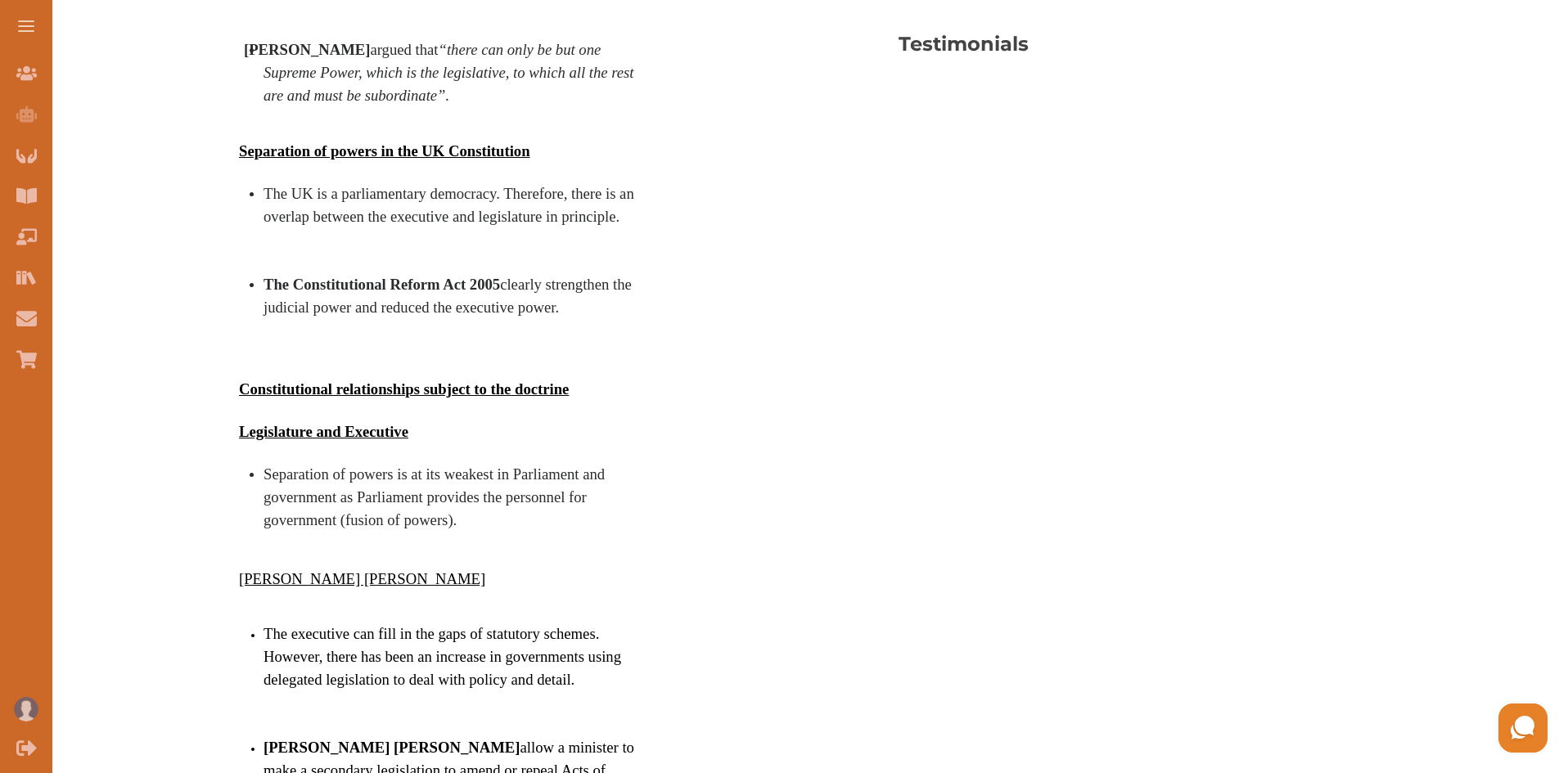
scroll to position [853, 0]
